Goal: Task Accomplishment & Management: Complete application form

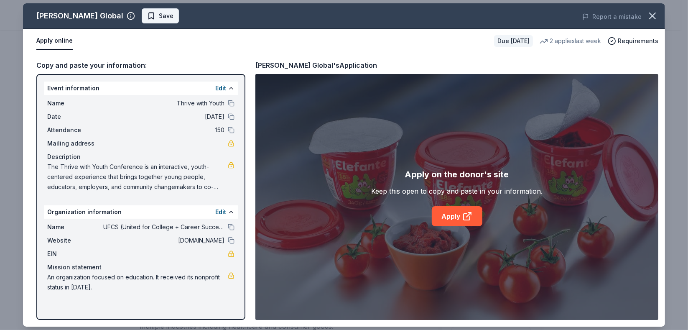
click at [147, 11] on span "Save" at bounding box center [160, 16] width 26 height 10
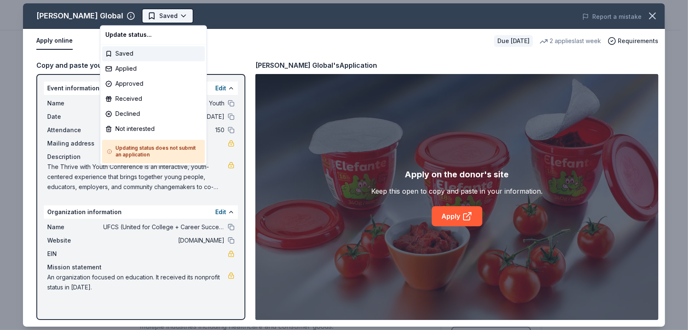
click at [123, 18] on html "Thrive with Youth Earn Rewards Due in 18 days Share Berry Global New 2 applies …" at bounding box center [344, 165] width 688 height 330
click at [135, 63] on div "Applied" at bounding box center [153, 68] width 103 height 15
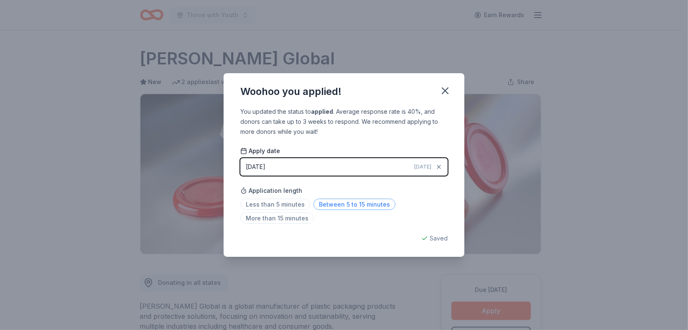
click at [349, 207] on span "Between 5 to 15 minutes" at bounding box center [355, 204] width 82 height 11
click at [446, 96] on icon "button" at bounding box center [445, 91] width 12 height 12
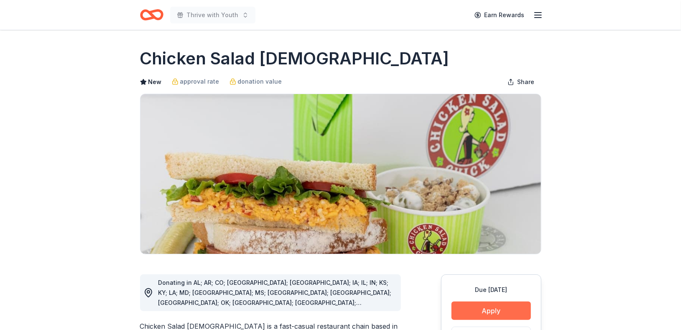
click at [516, 311] on button "Apply" at bounding box center [490, 310] width 79 height 18
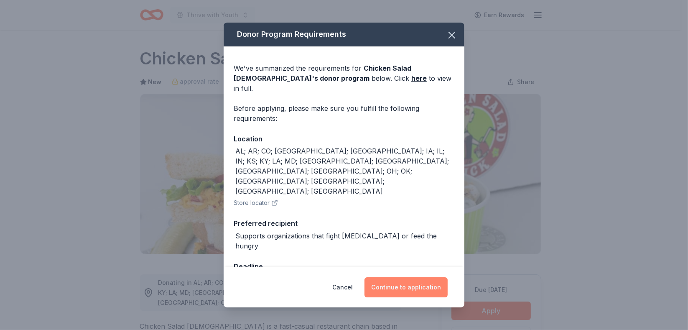
click at [422, 282] on button "Continue to application" at bounding box center [406, 287] width 83 height 20
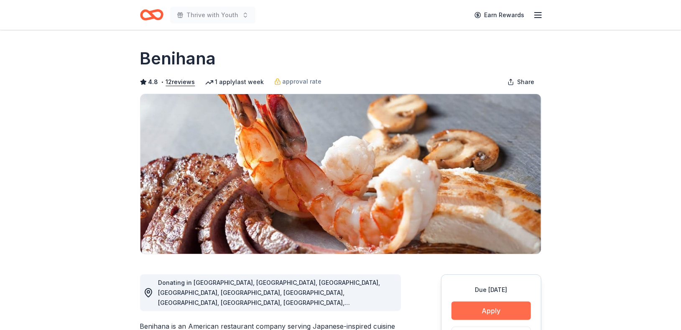
click at [499, 310] on button "Apply" at bounding box center [490, 310] width 79 height 18
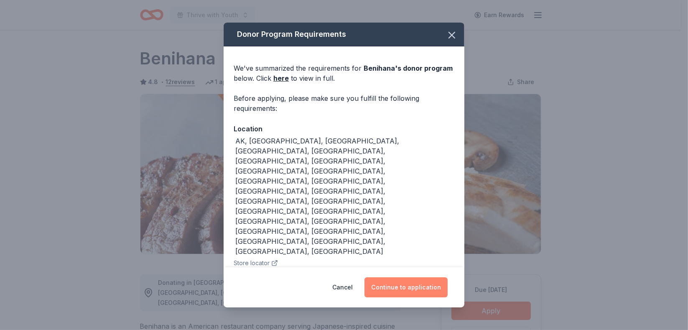
click at [414, 286] on button "Continue to application" at bounding box center [406, 287] width 83 height 20
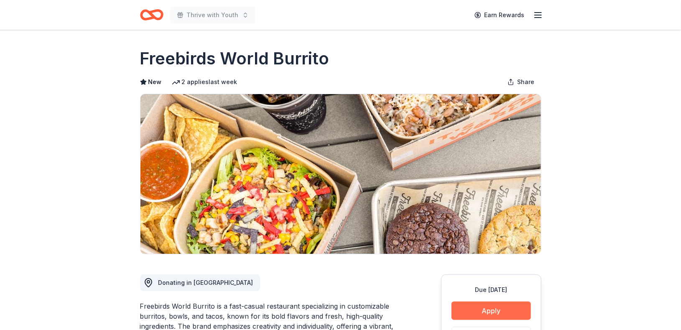
click at [515, 308] on button "Apply" at bounding box center [490, 310] width 79 height 18
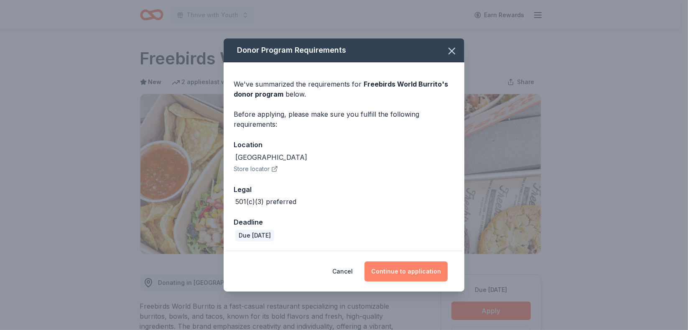
click at [394, 266] on button "Continue to application" at bounding box center [406, 271] width 83 height 20
